Goal: Task Accomplishment & Management: Use online tool/utility

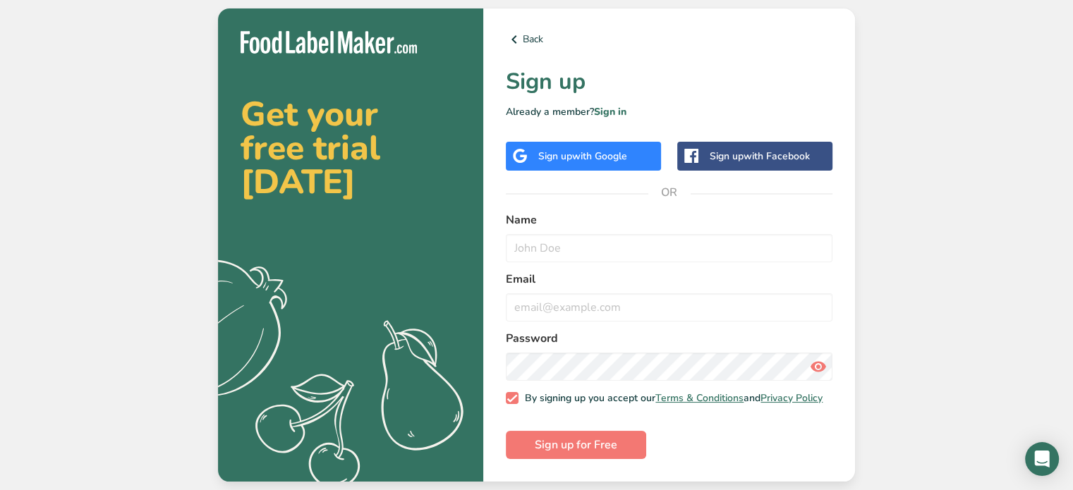
click at [579, 150] on span "with Google" at bounding box center [599, 156] width 55 height 13
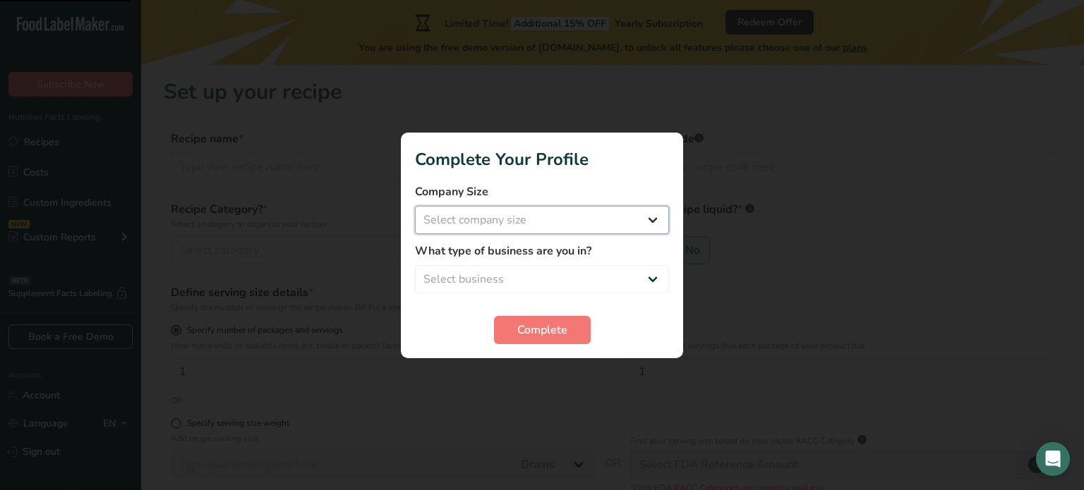
click at [490, 217] on select "Select company size" at bounding box center [542, 220] width 254 height 28
select select "1"
click at [415, 206] on select "Select company size Fewer than 10 Employees 10 to 50 Employees 51 to 500 Employ…" at bounding box center [542, 220] width 254 height 28
click at [481, 273] on select "Select business Packaged Food Manufacturer Restaurant & Cafe Bakery Meal Plans …" at bounding box center [542, 279] width 254 height 28
select select "8"
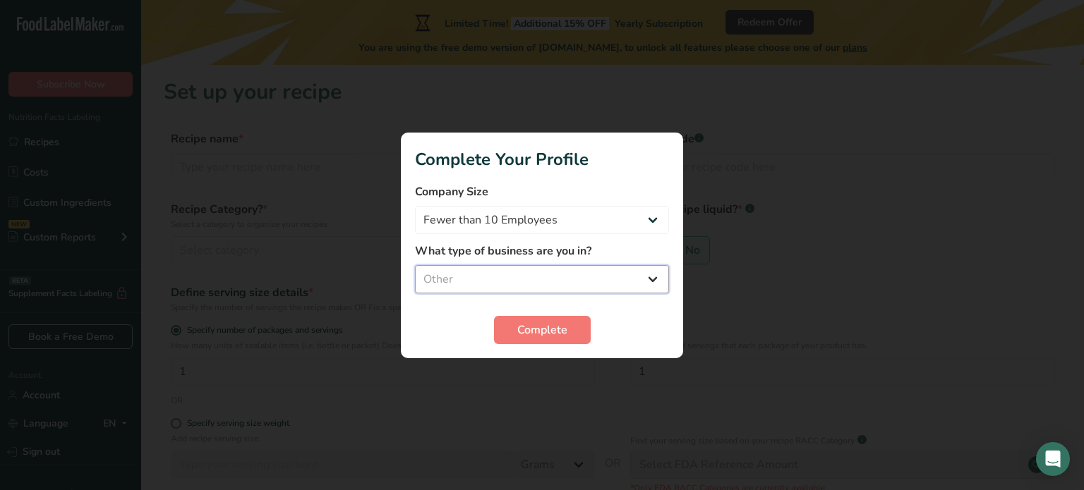
click at [415, 265] on select "Select business Packaged Food Manufacturer Restaurant & Cafe Bakery Meal Plans …" at bounding box center [542, 279] width 254 height 28
click at [536, 324] on span "Complete" at bounding box center [542, 330] width 50 height 17
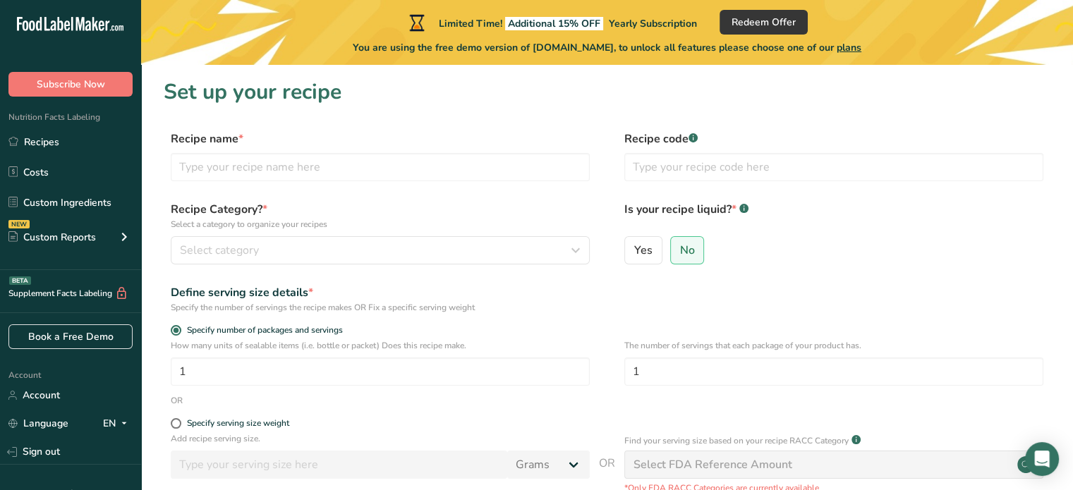
click at [347, 35] on div "You are using the free demo version of [DOMAIN_NAME], to unlock all features pl…" at bounding box center [607, 45] width 932 height 20
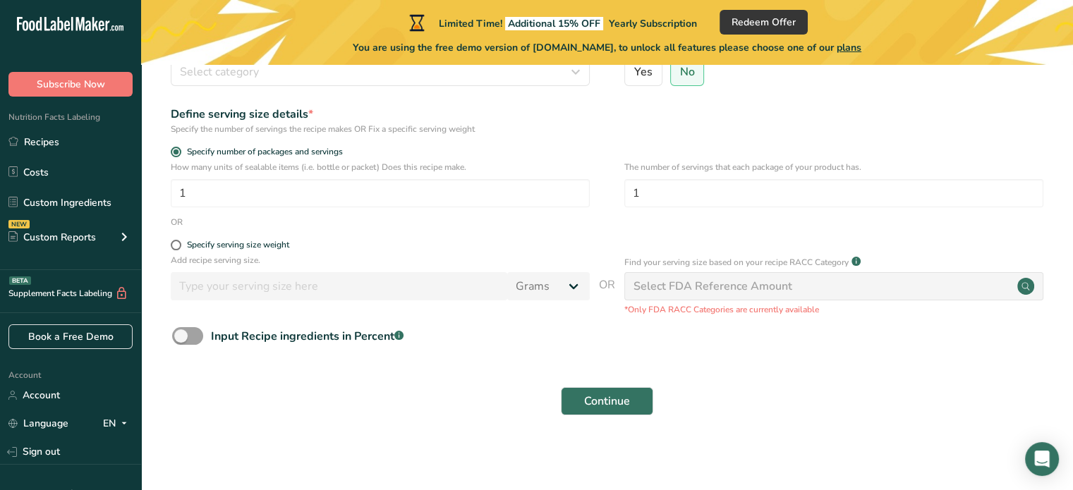
scroll to position [180, 0]
click at [172, 242] on span at bounding box center [176, 243] width 11 height 11
click at [172, 242] on input "Specify serving size weight" at bounding box center [175, 243] width 9 height 9
radio input "true"
radio input "false"
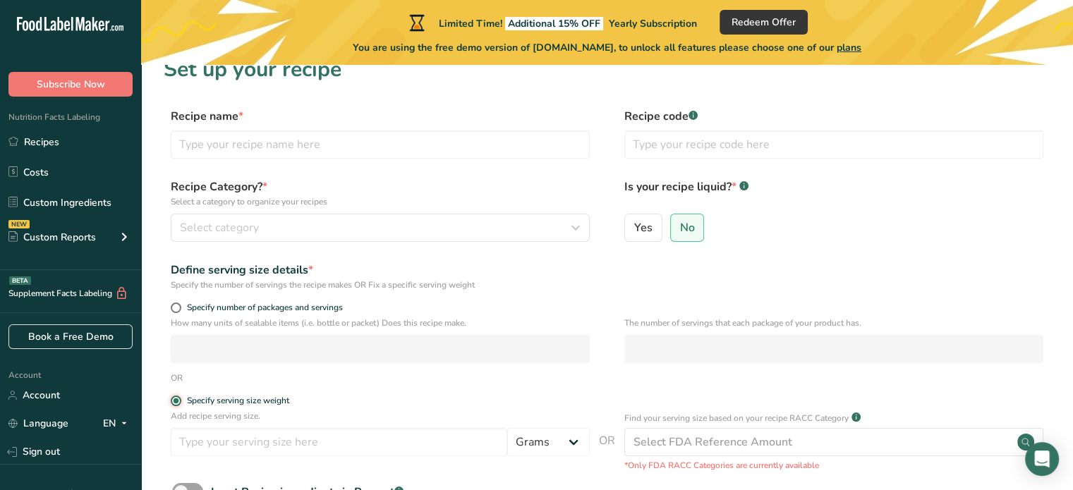
scroll to position [0, 0]
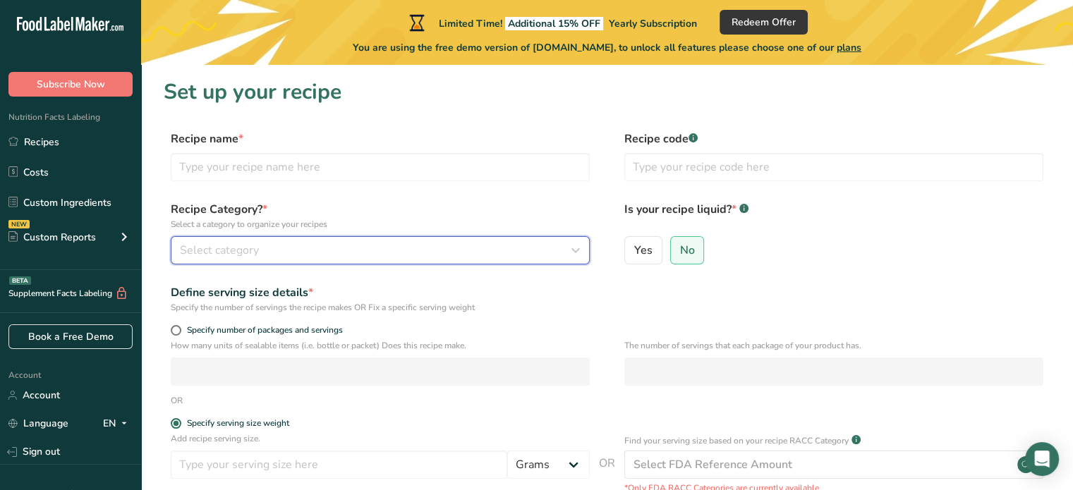
click at [327, 257] on div "Select category" at bounding box center [376, 250] width 392 height 17
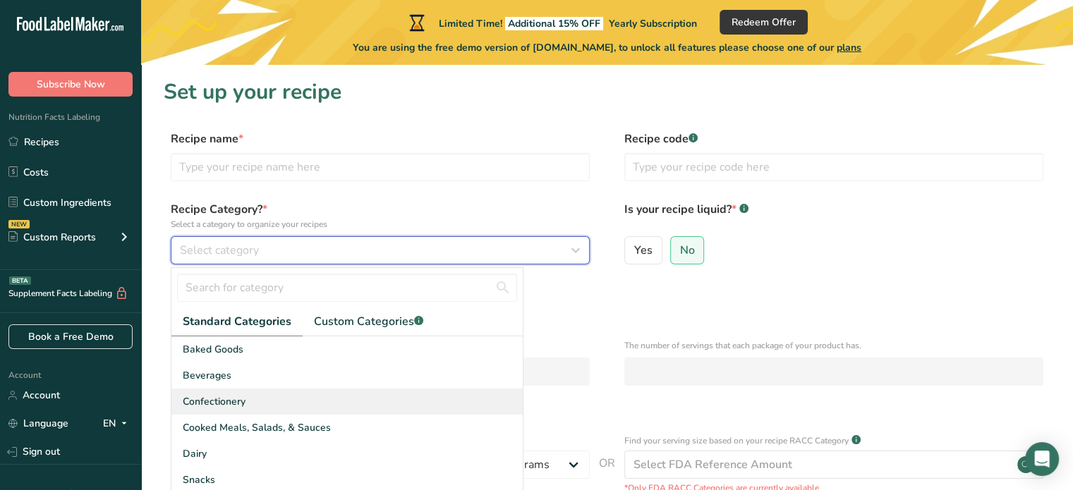
scroll to position [71, 0]
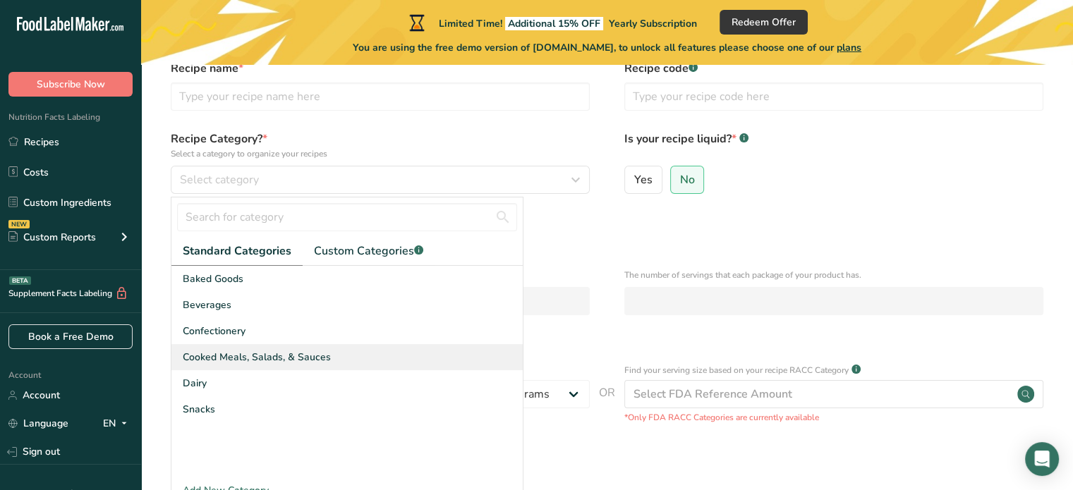
click at [277, 358] on span "Cooked Meals, Salads, & Sauces" at bounding box center [257, 357] width 148 height 15
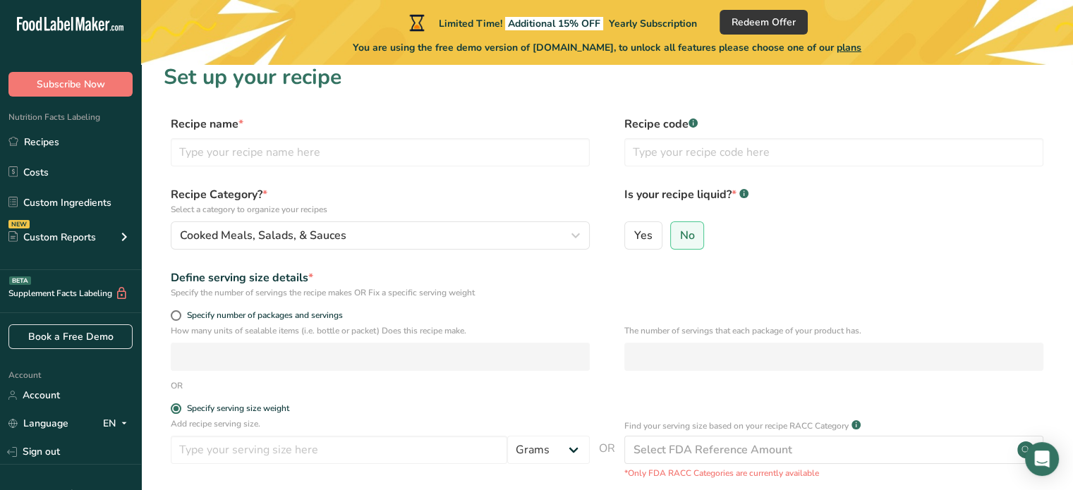
scroll to position [0, 0]
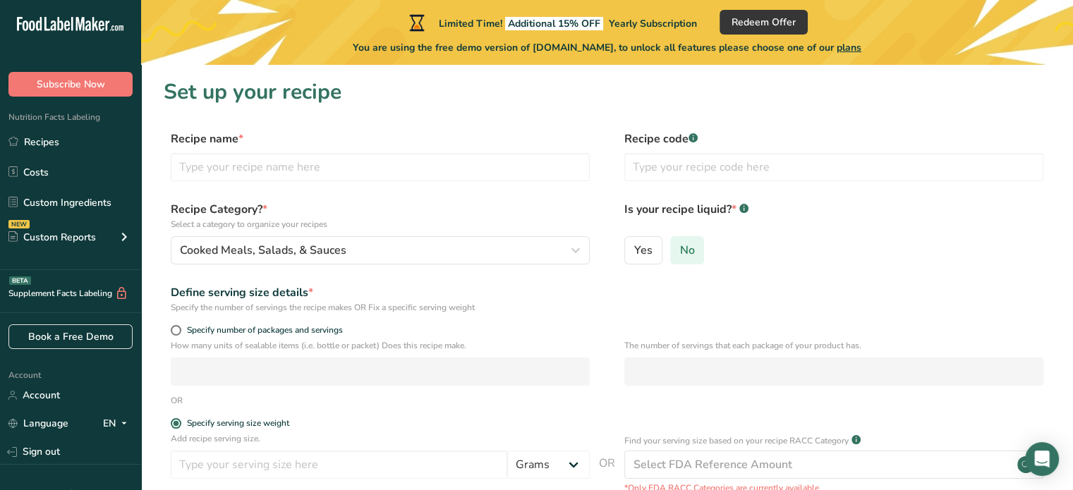
click at [691, 250] on span "No" at bounding box center [687, 250] width 15 height 14
click at [680, 250] on input "No" at bounding box center [675, 250] width 9 height 9
click at [321, 170] on input "text" at bounding box center [380, 167] width 419 height 28
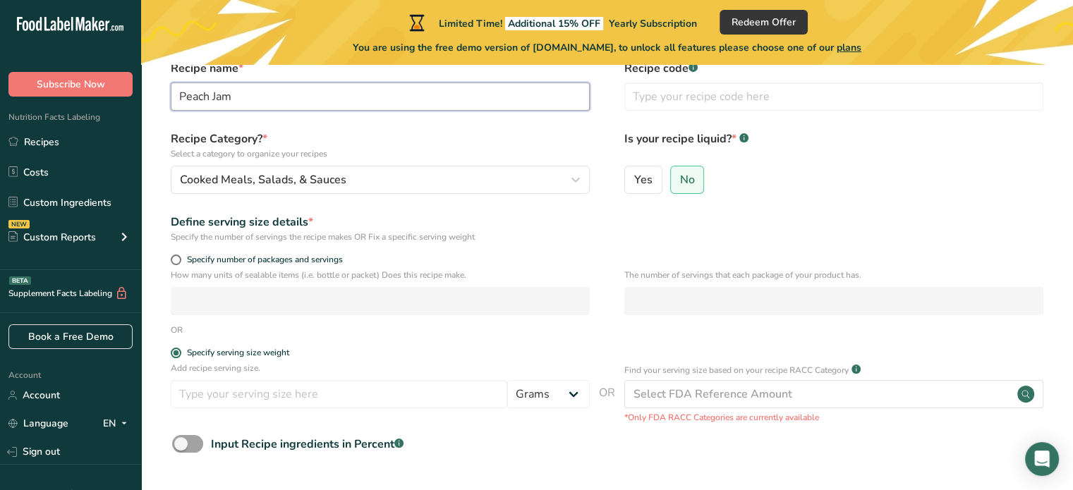
scroll to position [141, 0]
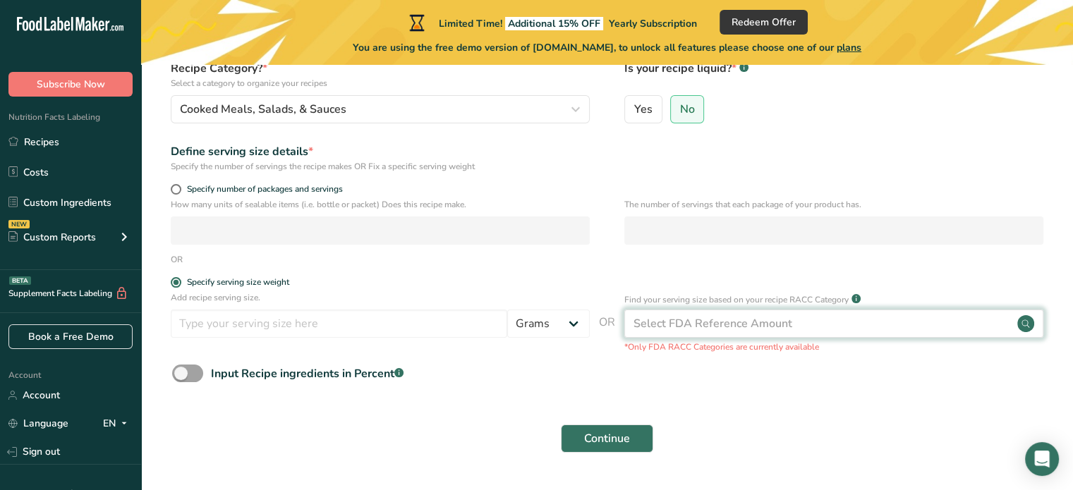
type input "Peach Jam"
click at [679, 327] on div "Select FDA Reference Amount" at bounding box center [713, 323] width 159 height 17
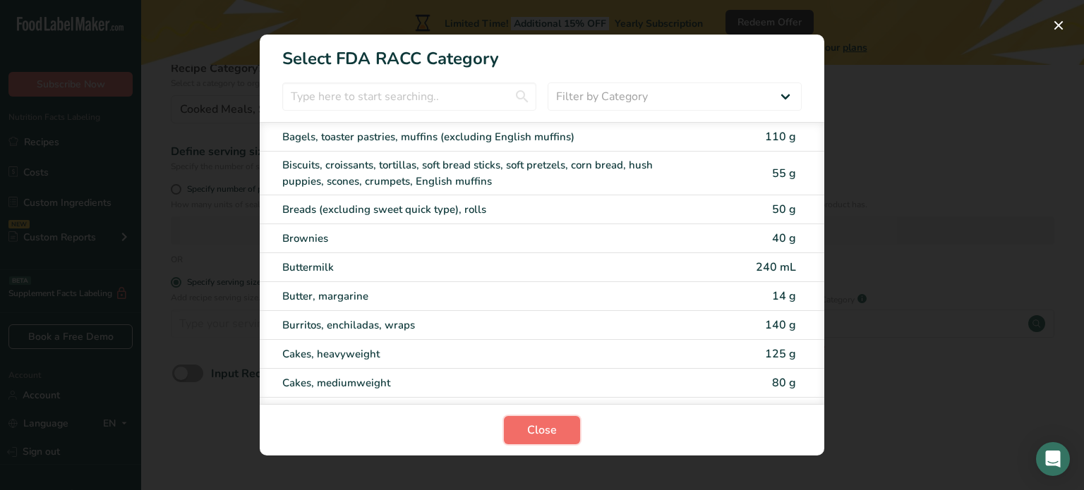
click at [525, 438] on button "Close" at bounding box center [542, 430] width 76 height 28
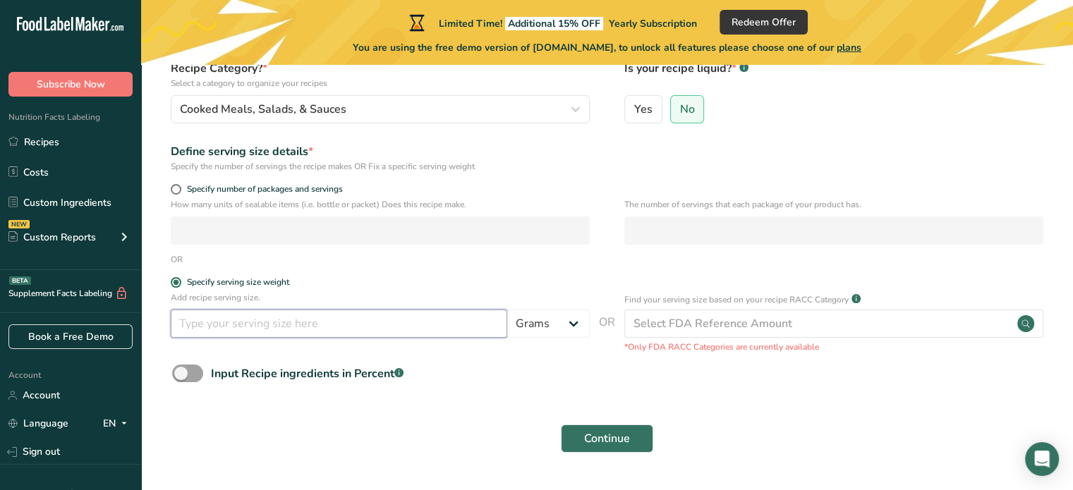
click at [257, 326] on input "number" at bounding box center [339, 324] width 337 height 28
click at [267, 188] on span "Specify number of packages and servings" at bounding box center [262, 189] width 162 height 11
click at [180, 188] on input "Specify number of packages and servings" at bounding box center [175, 189] width 9 height 9
radio input "true"
radio input "false"
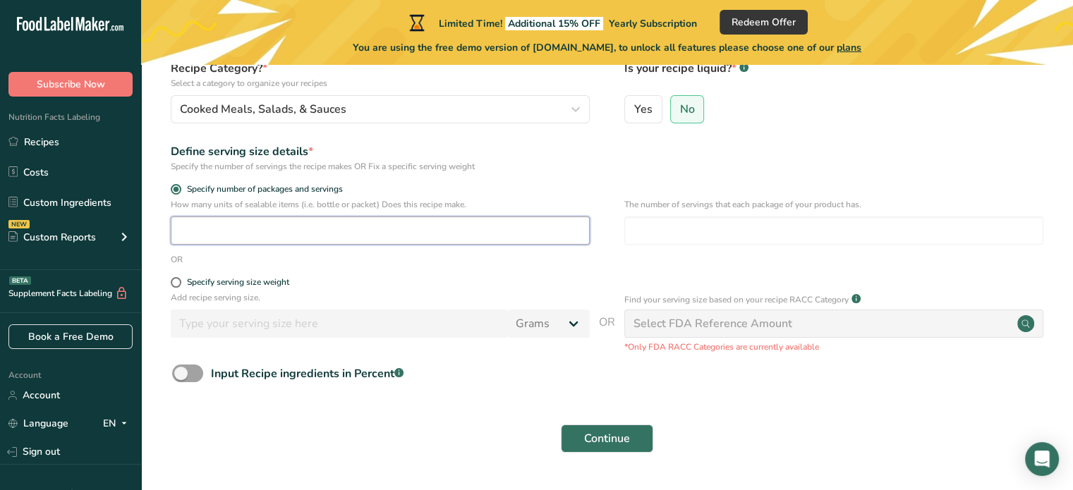
click at [267, 217] on input "number" at bounding box center [380, 231] width 419 height 28
type input "19"
click at [827, 221] on input "number" at bounding box center [833, 231] width 419 height 28
type input "1"
click at [234, 283] on div "Specify serving size weight" at bounding box center [238, 282] width 102 height 11
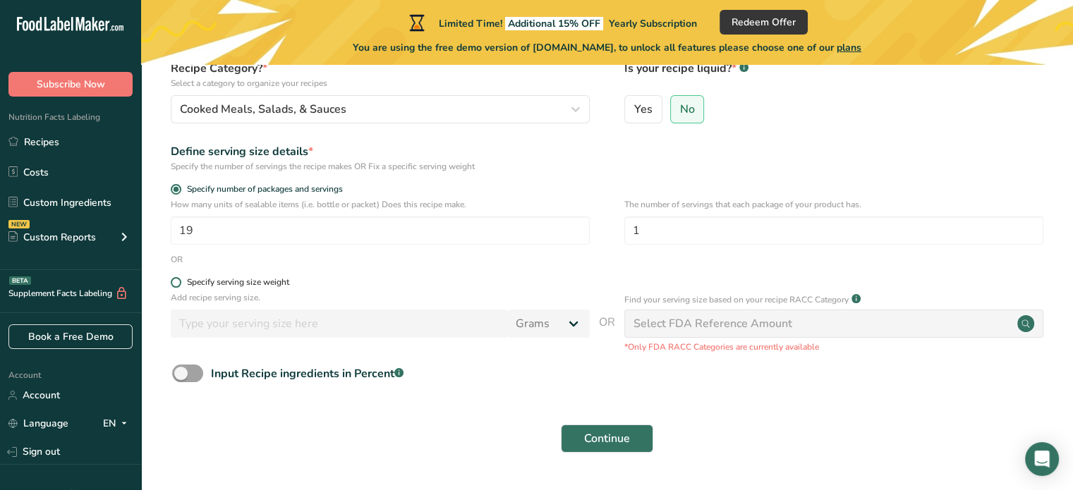
click at [180, 283] on input "Specify serving size weight" at bounding box center [175, 282] width 9 height 9
radio input "true"
radio input "false"
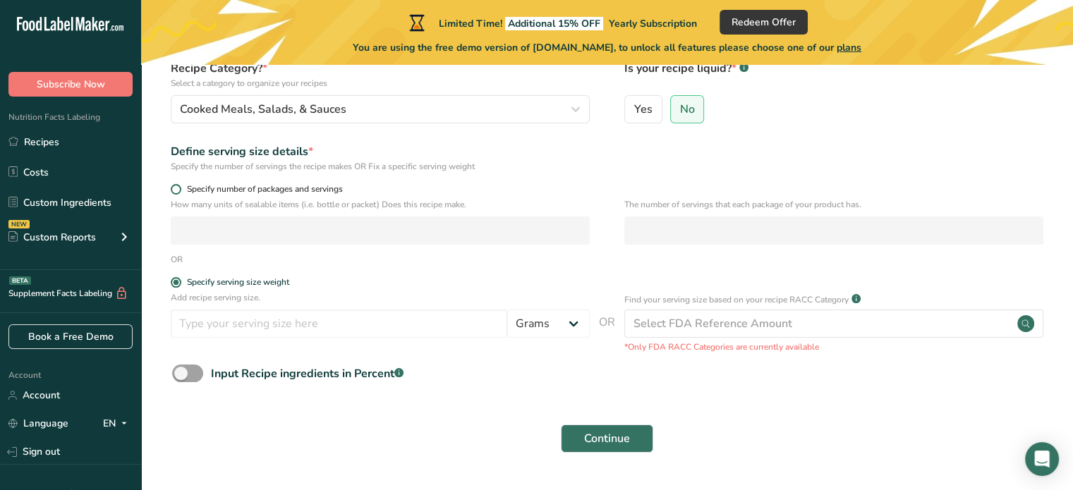
click at [196, 186] on span "Specify number of packages and servings" at bounding box center [262, 189] width 162 height 11
click at [180, 186] on input "Specify number of packages and servings" at bounding box center [175, 189] width 9 height 9
radio input "true"
radio input "false"
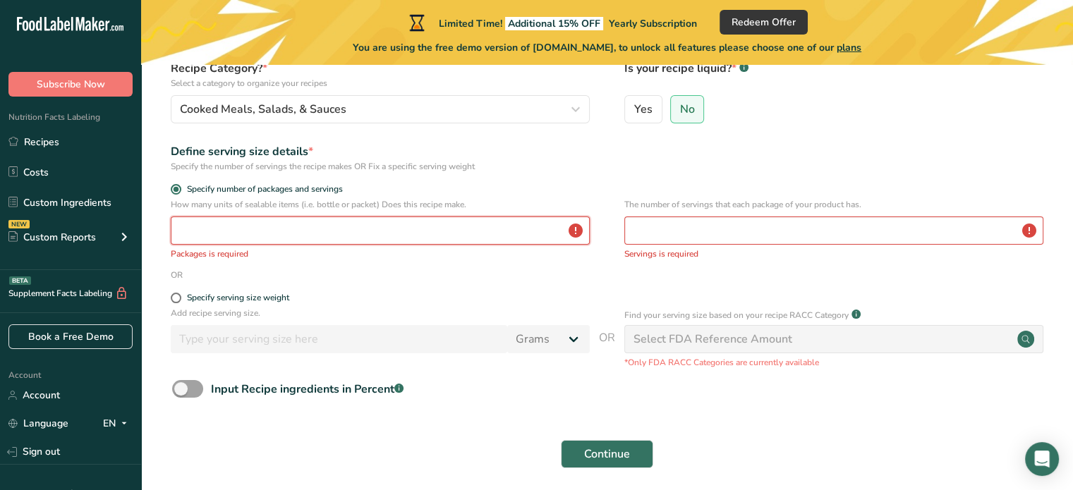
click at [238, 228] on input "number" at bounding box center [380, 231] width 419 height 28
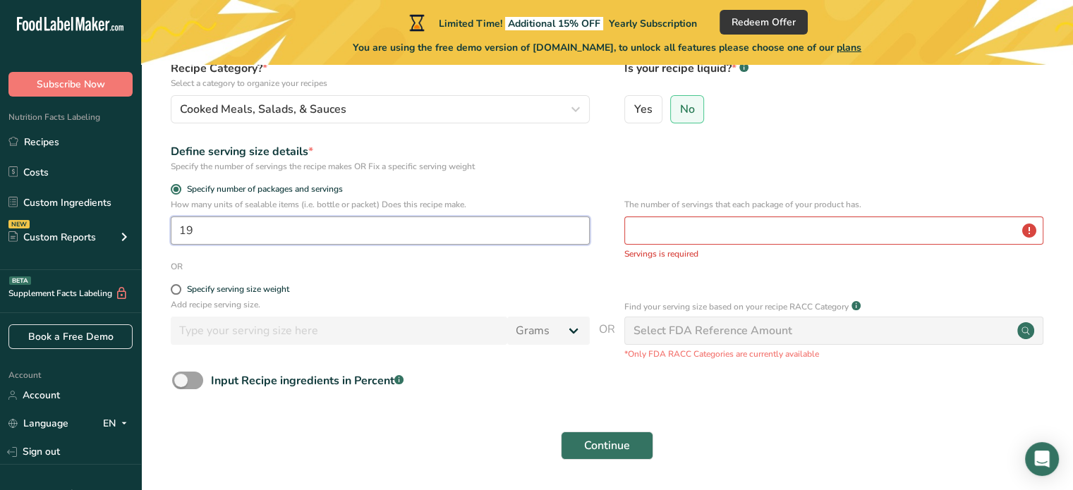
type input "19"
click at [656, 224] on input "number" at bounding box center [833, 231] width 419 height 28
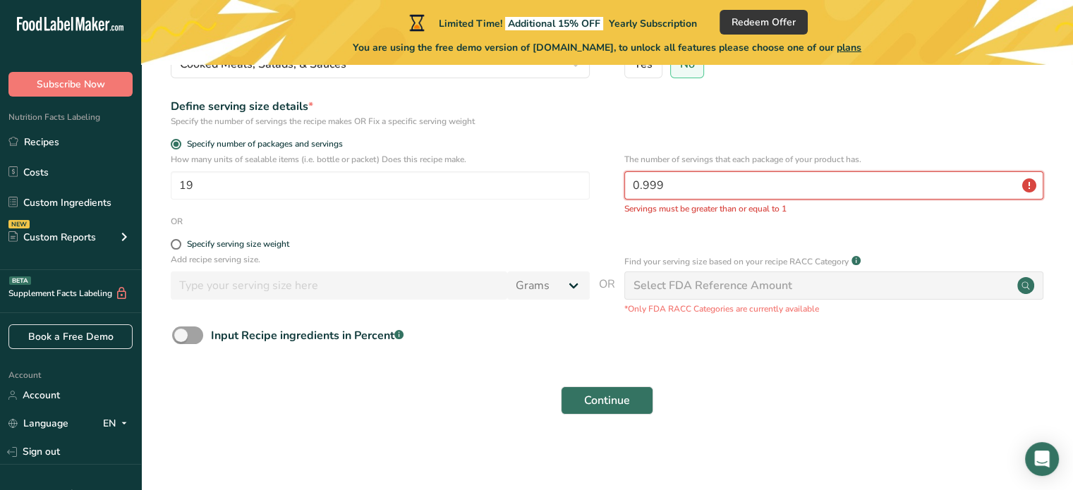
scroll to position [187, 0]
click at [609, 395] on span "Continue" at bounding box center [607, 400] width 46 height 17
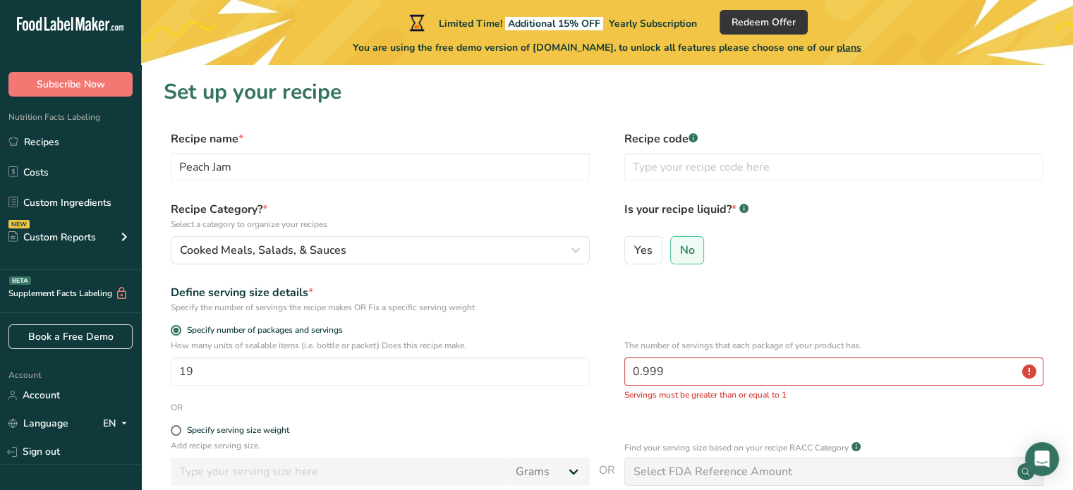
scroll to position [71, 0]
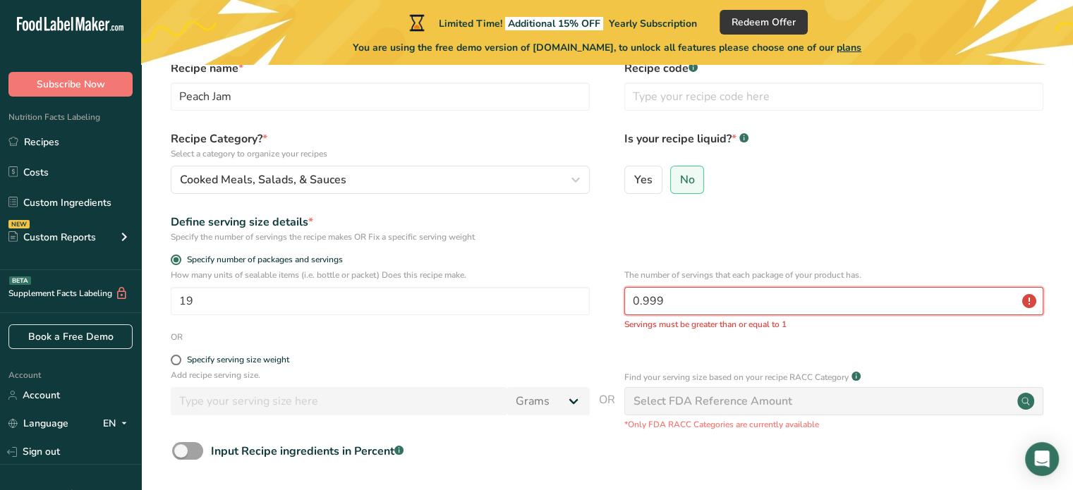
drag, startPoint x: 674, startPoint y: 293, endPoint x: 604, endPoint y: 296, distance: 70.6
click at [604, 296] on div "How many units of sealable items (i.e. bottle or packet) Does this recipe make.…" at bounding box center [607, 300] width 887 height 62
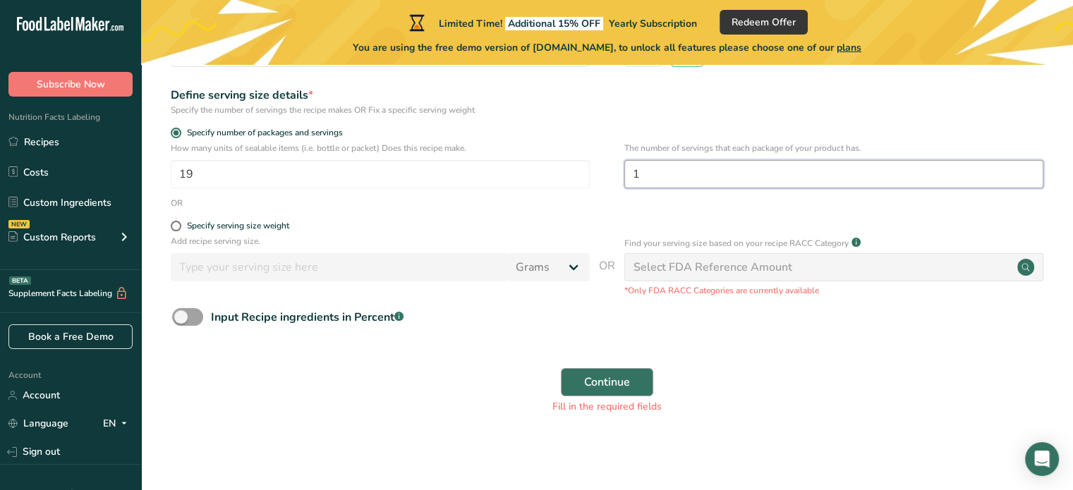
type input "1"
click at [591, 380] on span "Continue" at bounding box center [607, 382] width 46 height 17
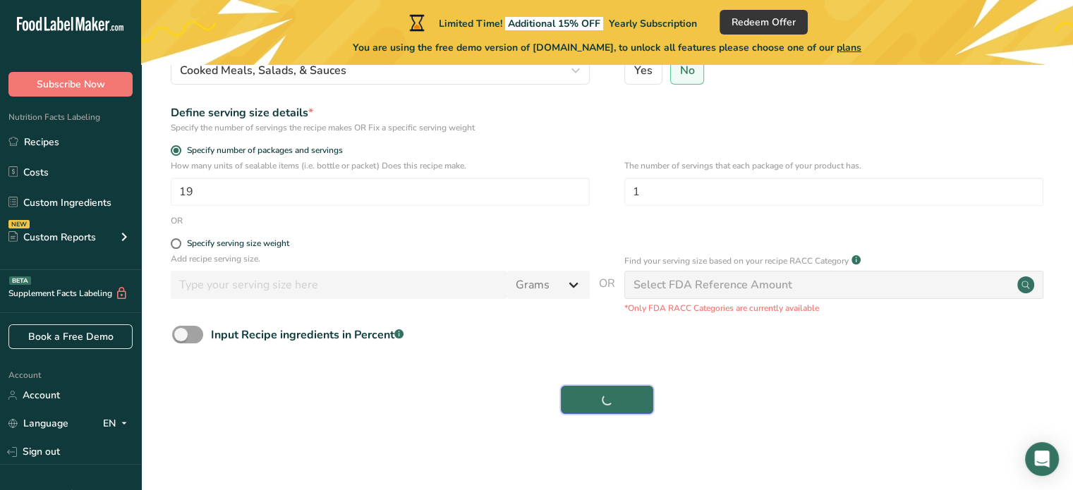
scroll to position [180, 0]
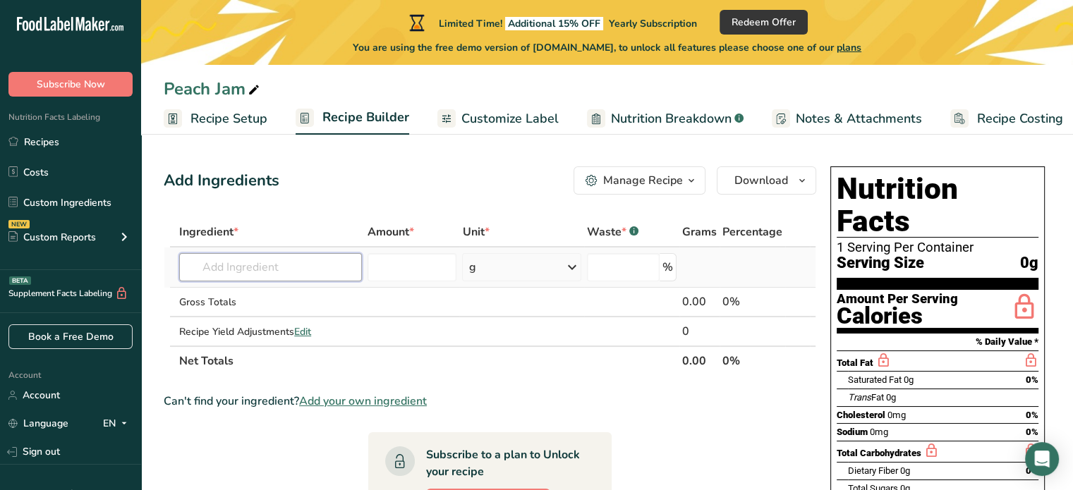
click at [287, 277] on input "text" at bounding box center [270, 267] width 183 height 28
click at [440, 265] on input "number" at bounding box center [412, 267] width 89 height 28
type input "4"
click at [477, 267] on div "g" at bounding box center [521, 267] width 119 height 28
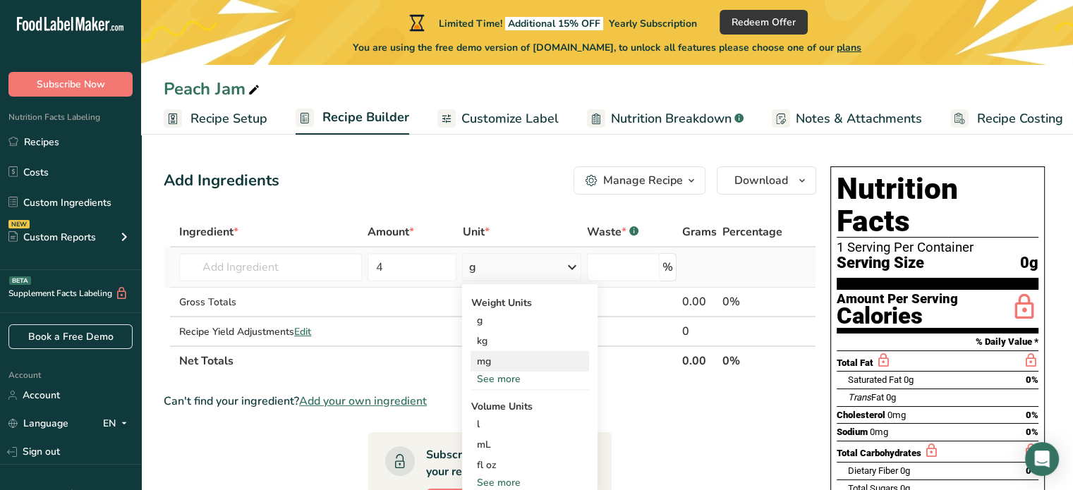
scroll to position [71, 0]
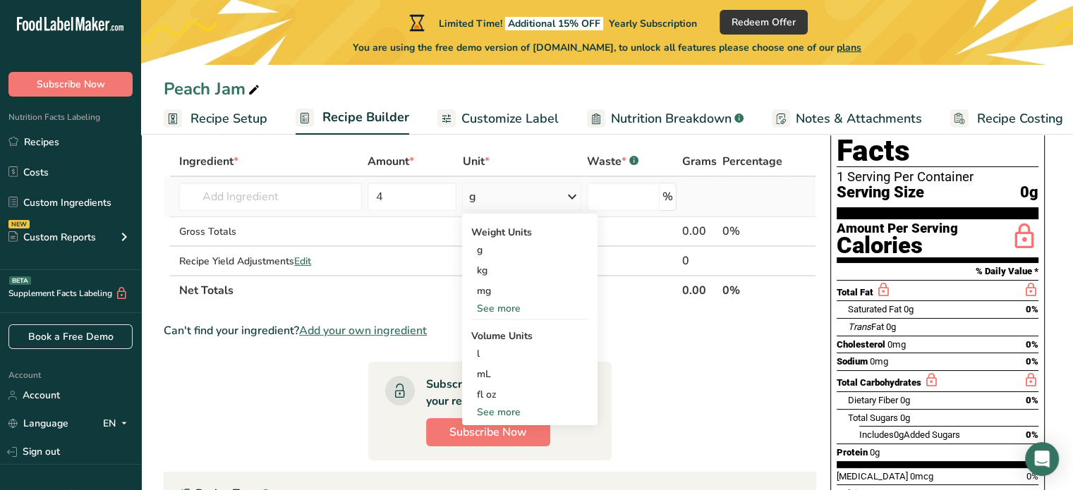
click at [494, 411] on div "See more" at bounding box center [530, 412] width 119 height 15
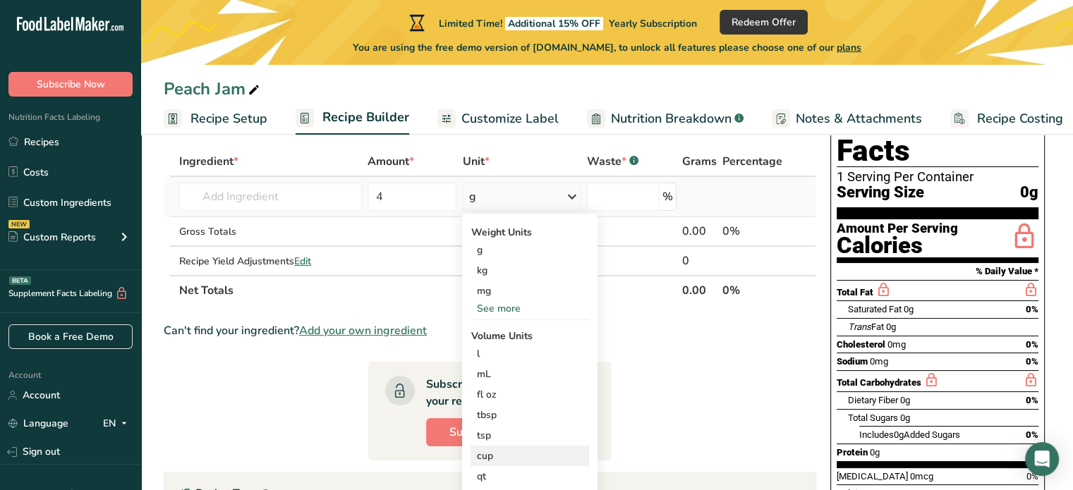
click at [502, 452] on div "cup" at bounding box center [529, 456] width 107 height 15
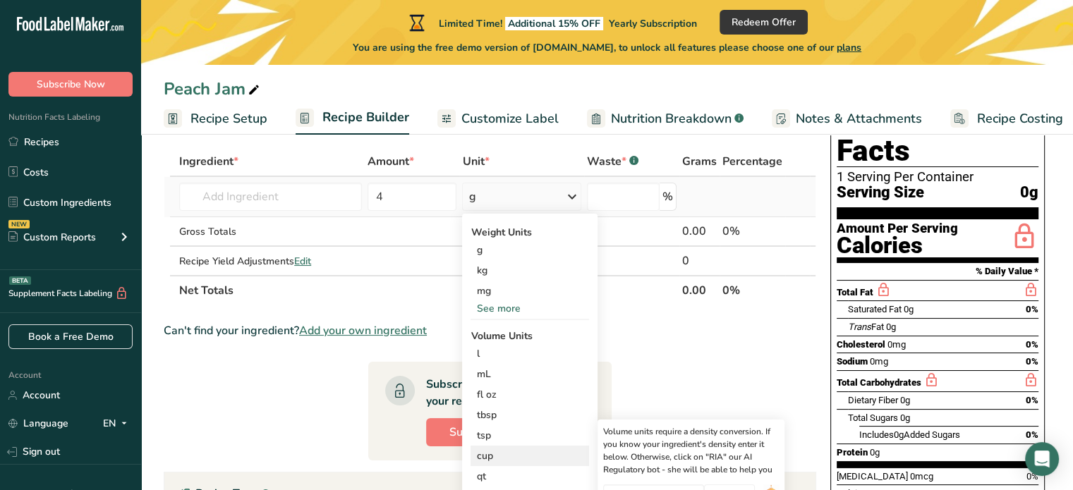
click at [489, 451] on div "cup" at bounding box center [529, 456] width 107 height 15
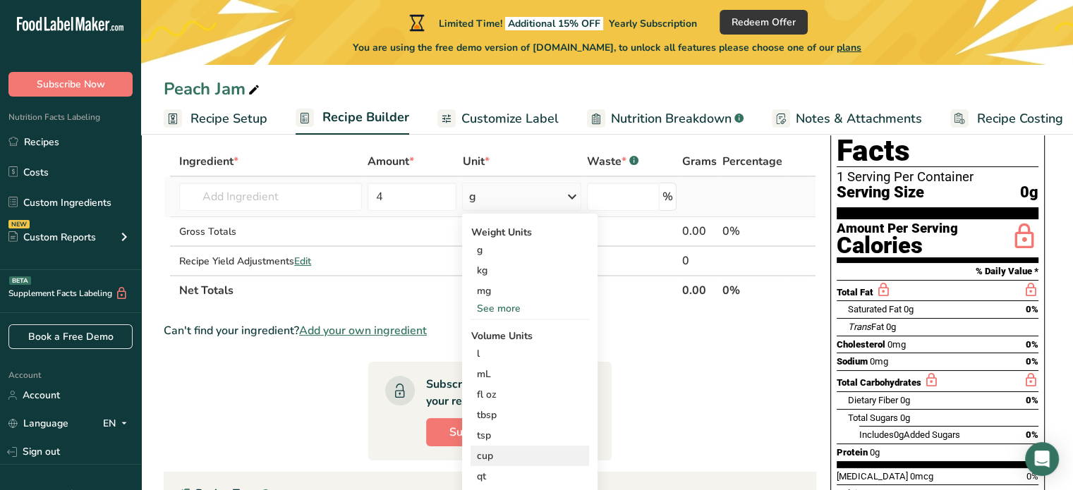
click at [490, 456] on div "cup" at bounding box center [529, 456] width 107 height 15
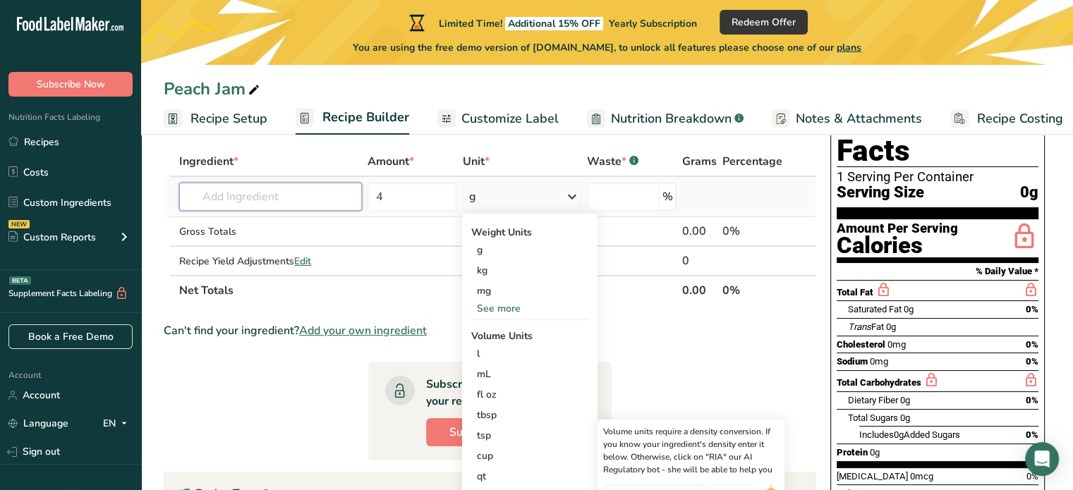
click at [272, 197] on input "text" at bounding box center [270, 197] width 183 height 28
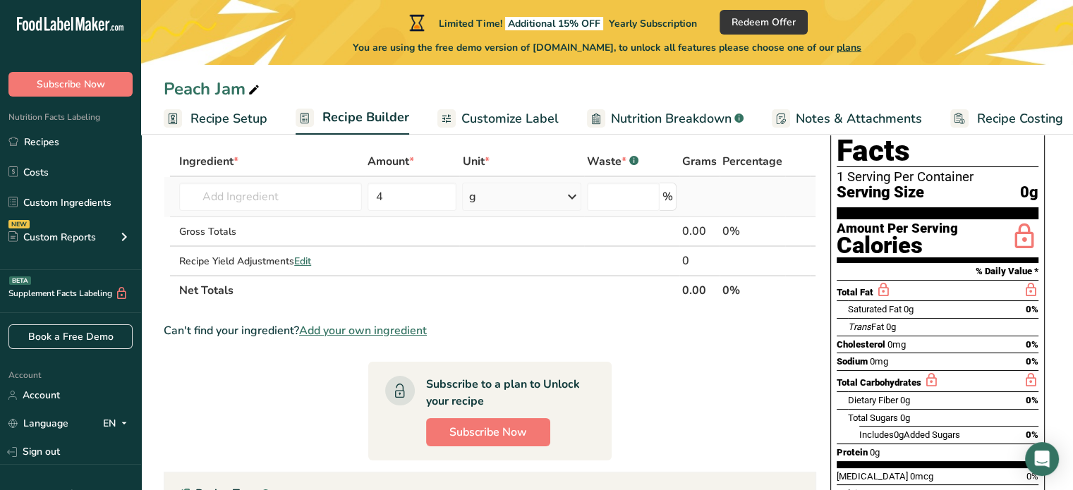
click at [488, 208] on div "g" at bounding box center [521, 197] width 119 height 28
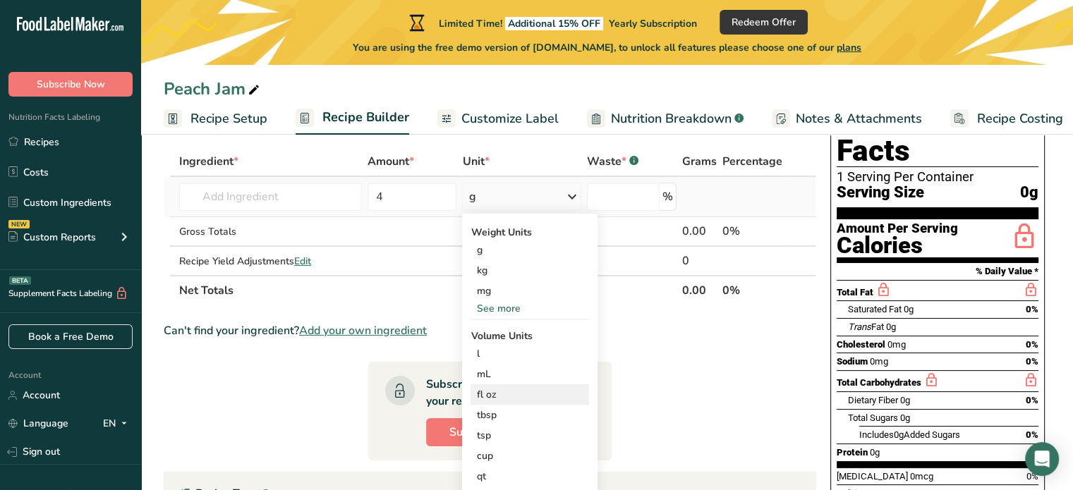
scroll to position [141, 0]
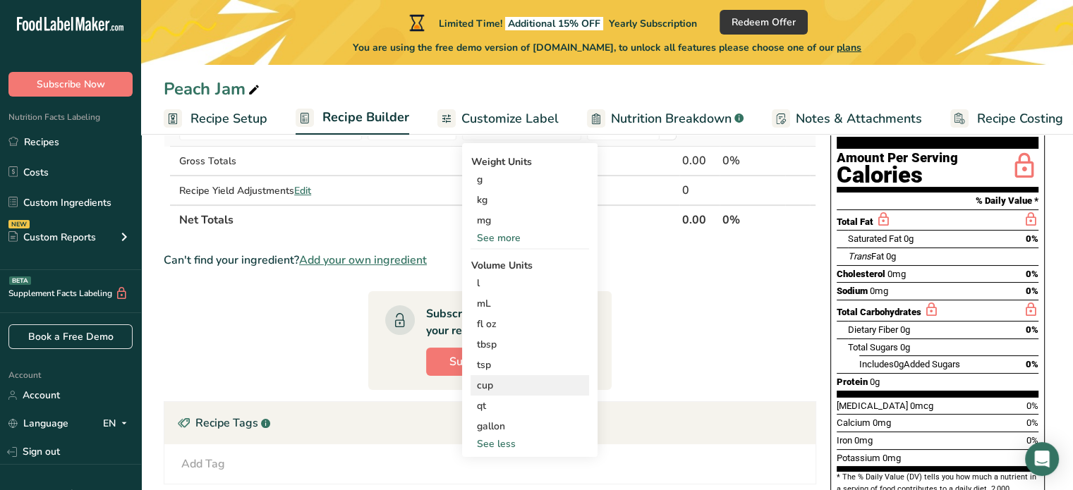
click at [493, 387] on div "cup" at bounding box center [529, 385] width 107 height 15
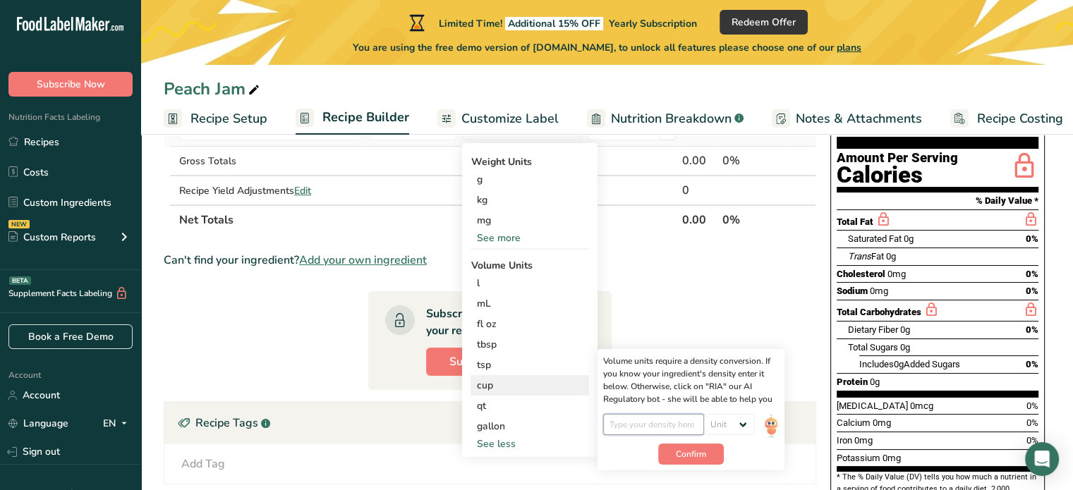
click at [663, 428] on input "number" at bounding box center [653, 424] width 101 height 21
click at [742, 431] on select "Unit lb/ft3 g/cm3" at bounding box center [729, 424] width 51 height 21
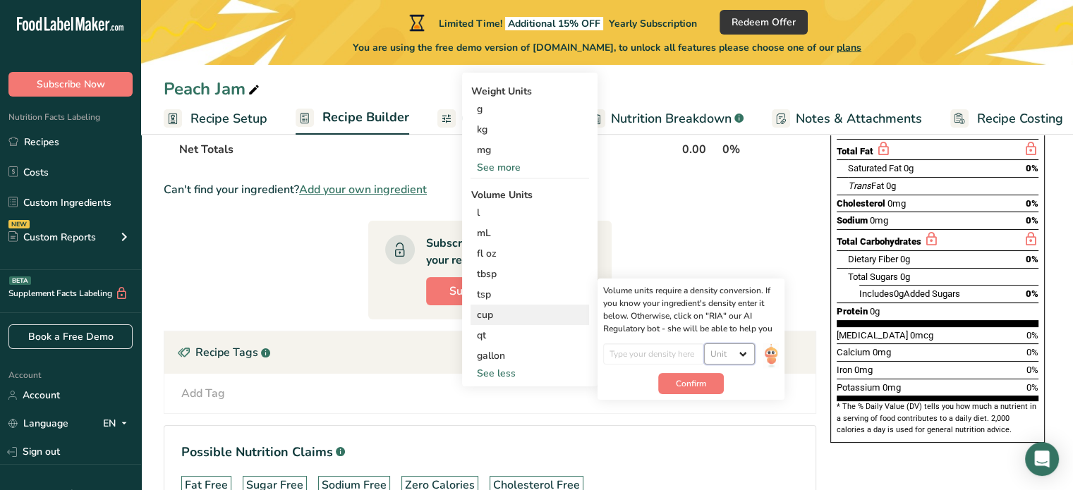
click at [718, 355] on select "Unit lb/ft3 g/cm3" at bounding box center [729, 354] width 51 height 21
click at [655, 352] on input "number" at bounding box center [653, 354] width 101 height 21
click at [656, 358] on input "number" at bounding box center [653, 354] width 101 height 21
click at [746, 351] on select "Unit lb/ft3 g/cm3" at bounding box center [729, 354] width 51 height 21
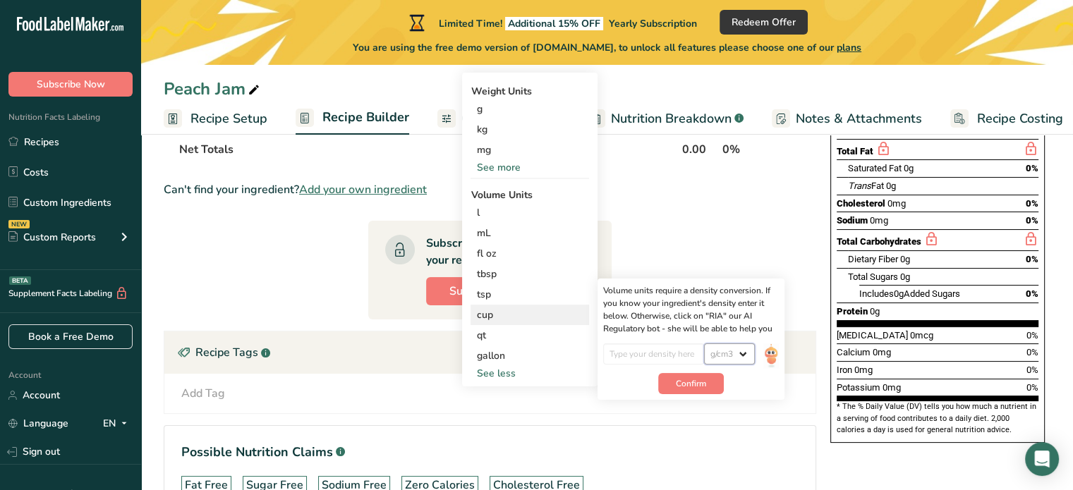
click at [704, 344] on select "Unit lb/ft3 g/cm3" at bounding box center [729, 354] width 51 height 21
click at [665, 352] on input "number" at bounding box center [653, 354] width 101 height 21
click at [715, 356] on select "lb/ft3 g/cm3" at bounding box center [729, 354] width 51 height 21
select select "23"
click at [704, 344] on select "lb/ft3 g/cm3" at bounding box center [729, 354] width 51 height 21
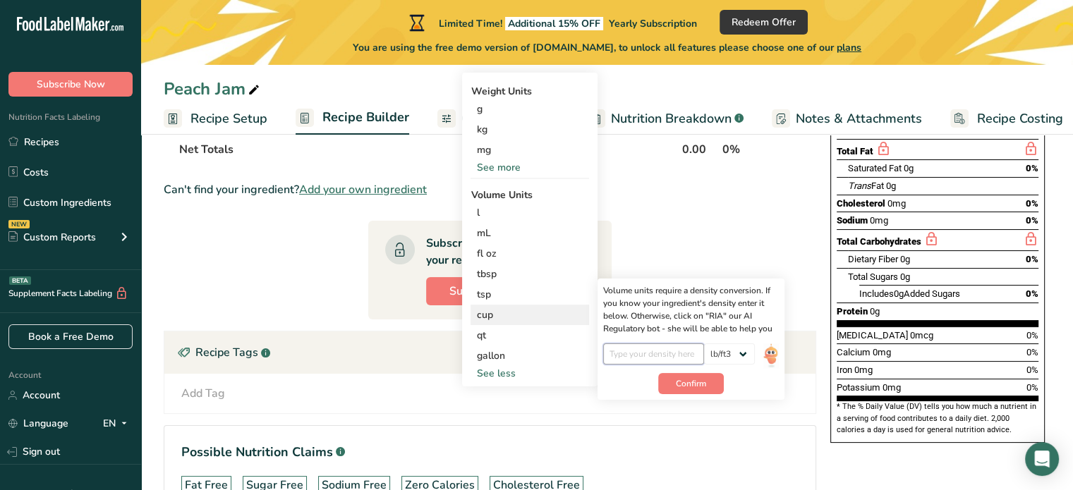
click at [673, 350] on input "number" at bounding box center [653, 354] width 101 height 21
click at [497, 377] on div "See less" at bounding box center [530, 373] width 119 height 15
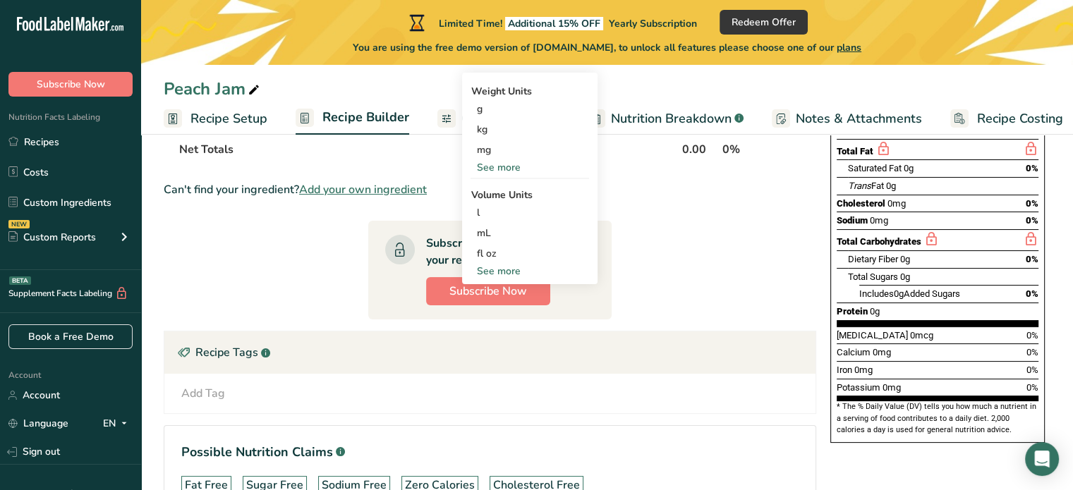
click at [270, 238] on section "Ingredient * Amount * Unit * Waste * .a-a{fill:#347362;}.b-a{fill:#fff;} Grams …" at bounding box center [490, 273] width 653 height 535
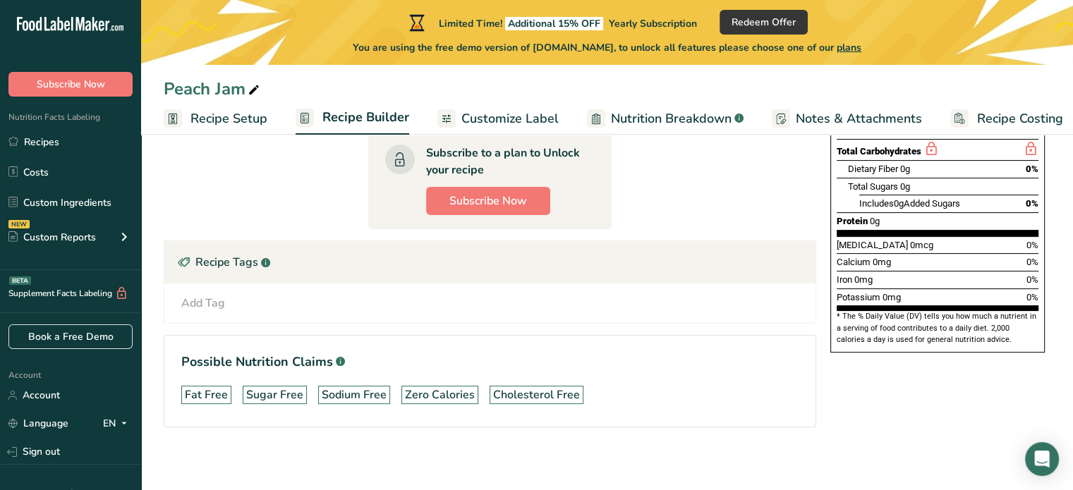
scroll to position [305, 0]
